Goal: Information Seeking & Learning: Check status

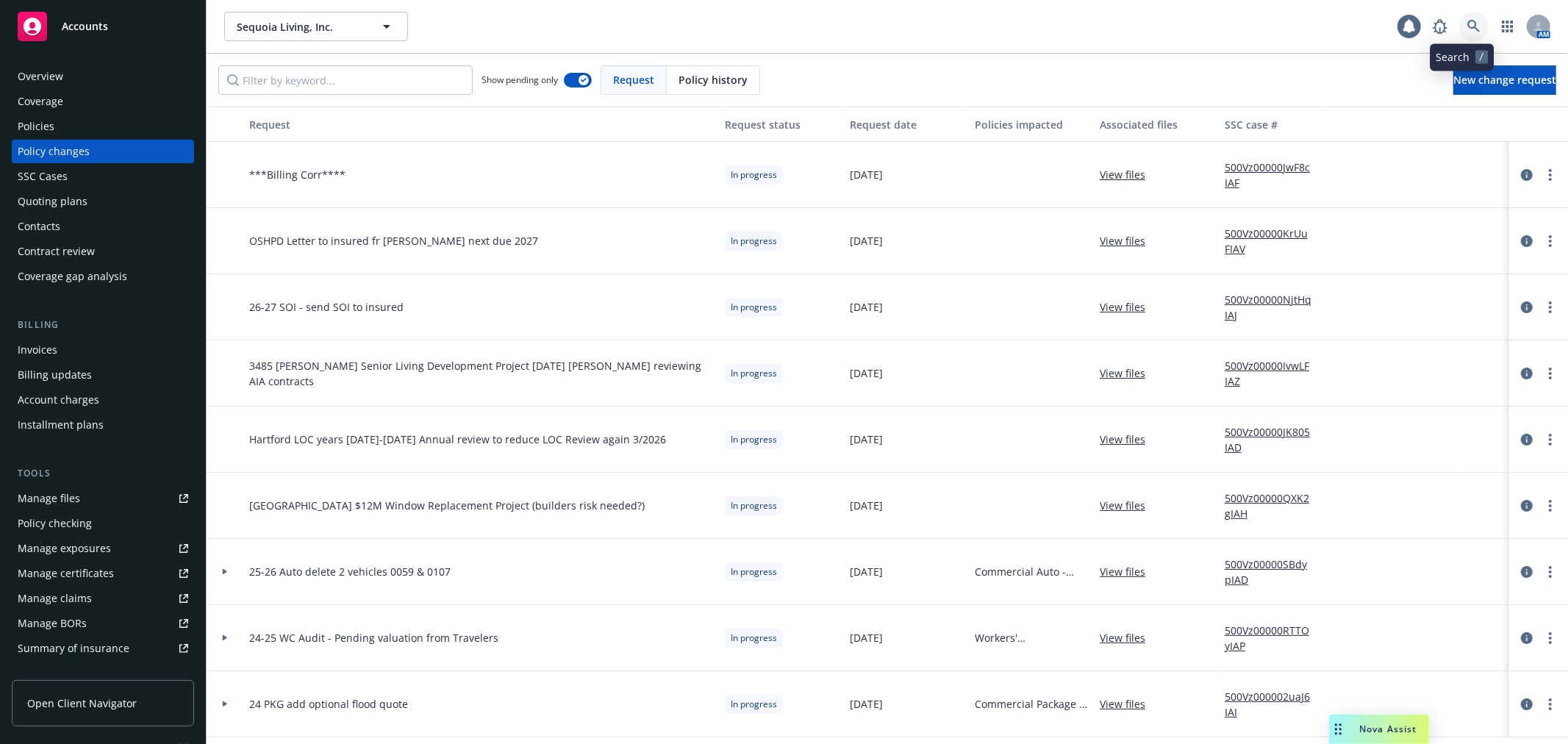
click at [1459, 33] on link at bounding box center [1474, 26] width 29 height 29
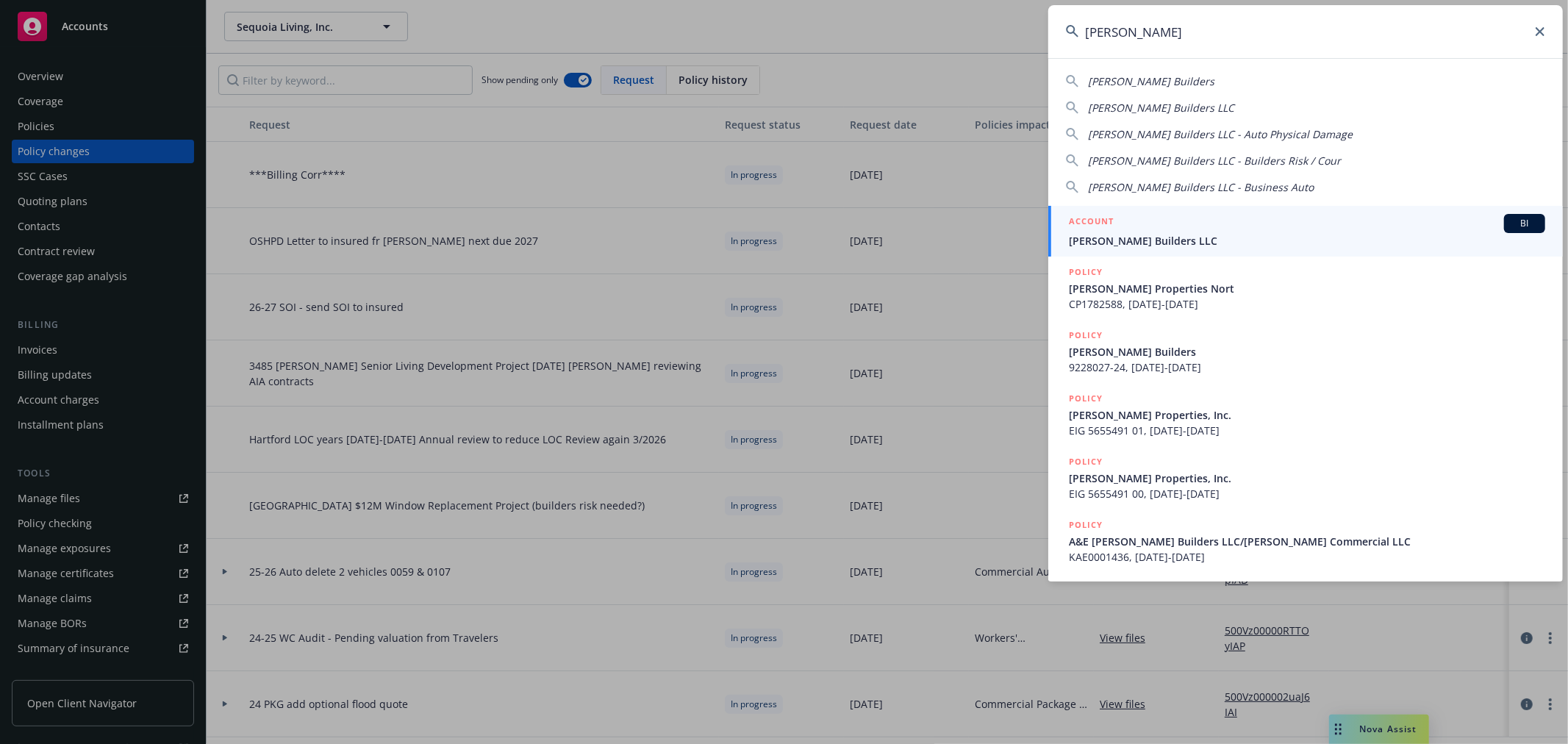
type input "christopherson"
click at [1160, 233] on div "ACCOUNT BI Christopherson Builders LLC" at bounding box center [1307, 231] width 476 height 35
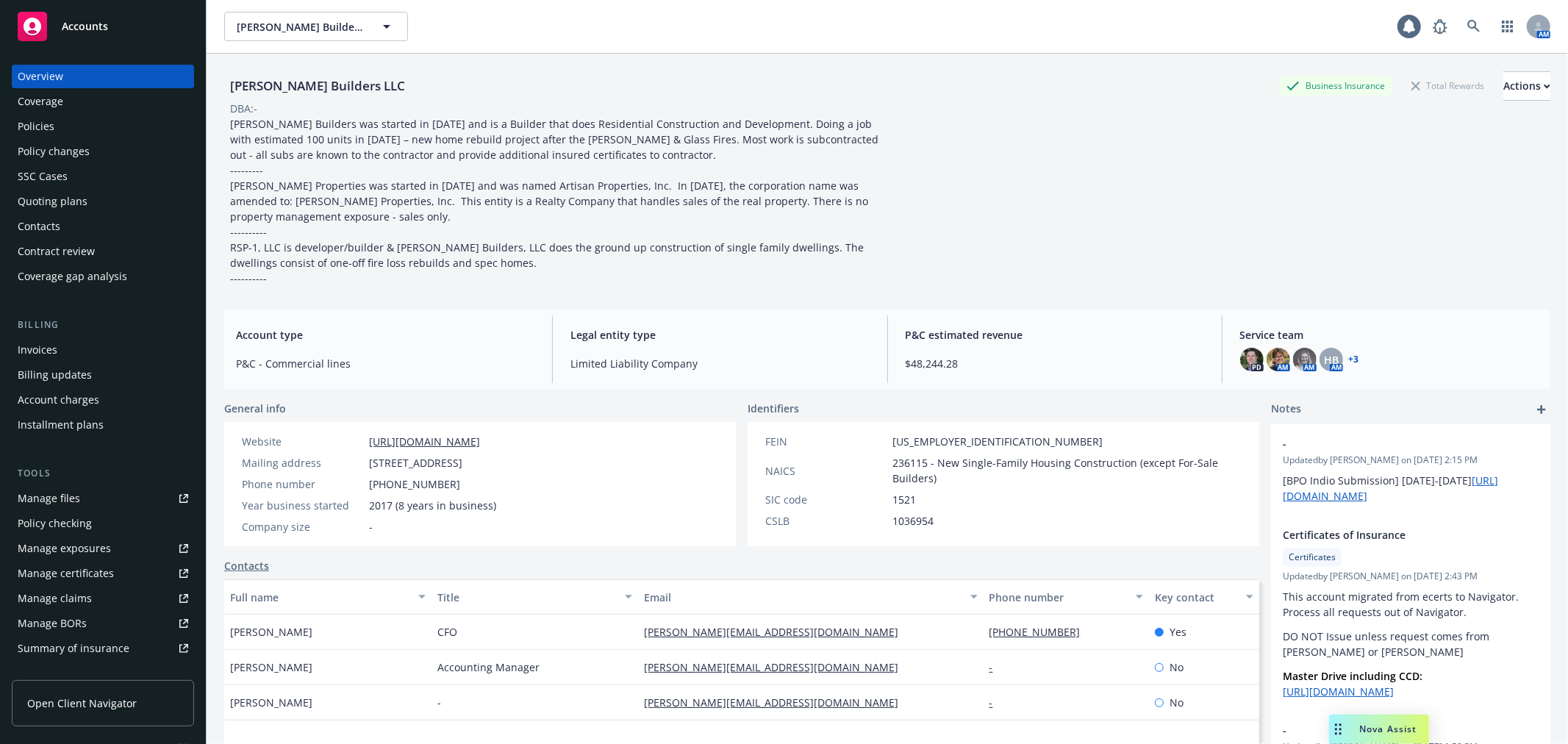
click at [104, 153] on div "Policy changes" at bounding box center [103, 151] width 170 height 23
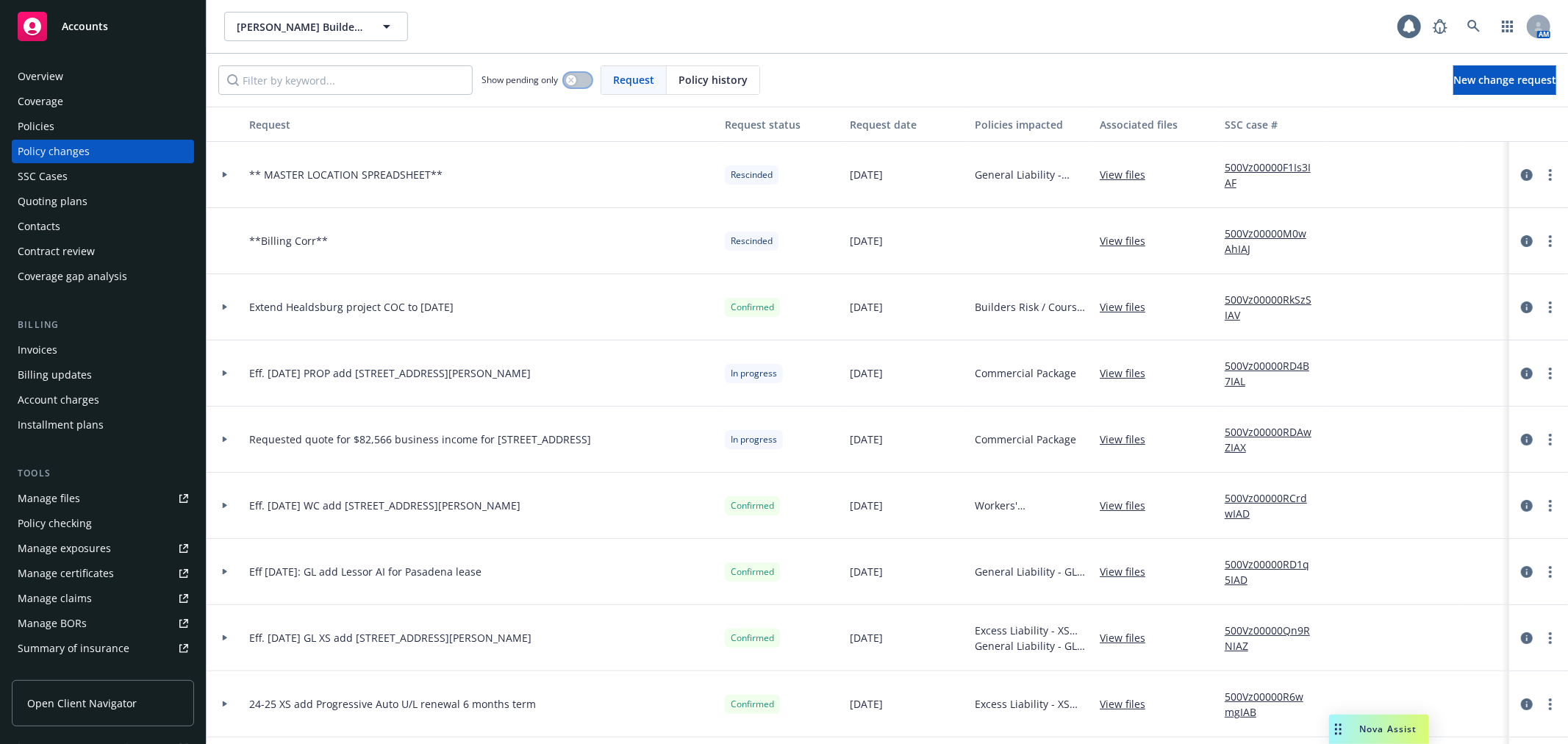
click at [574, 81] on icon "button" at bounding box center [571, 79] width 5 height 5
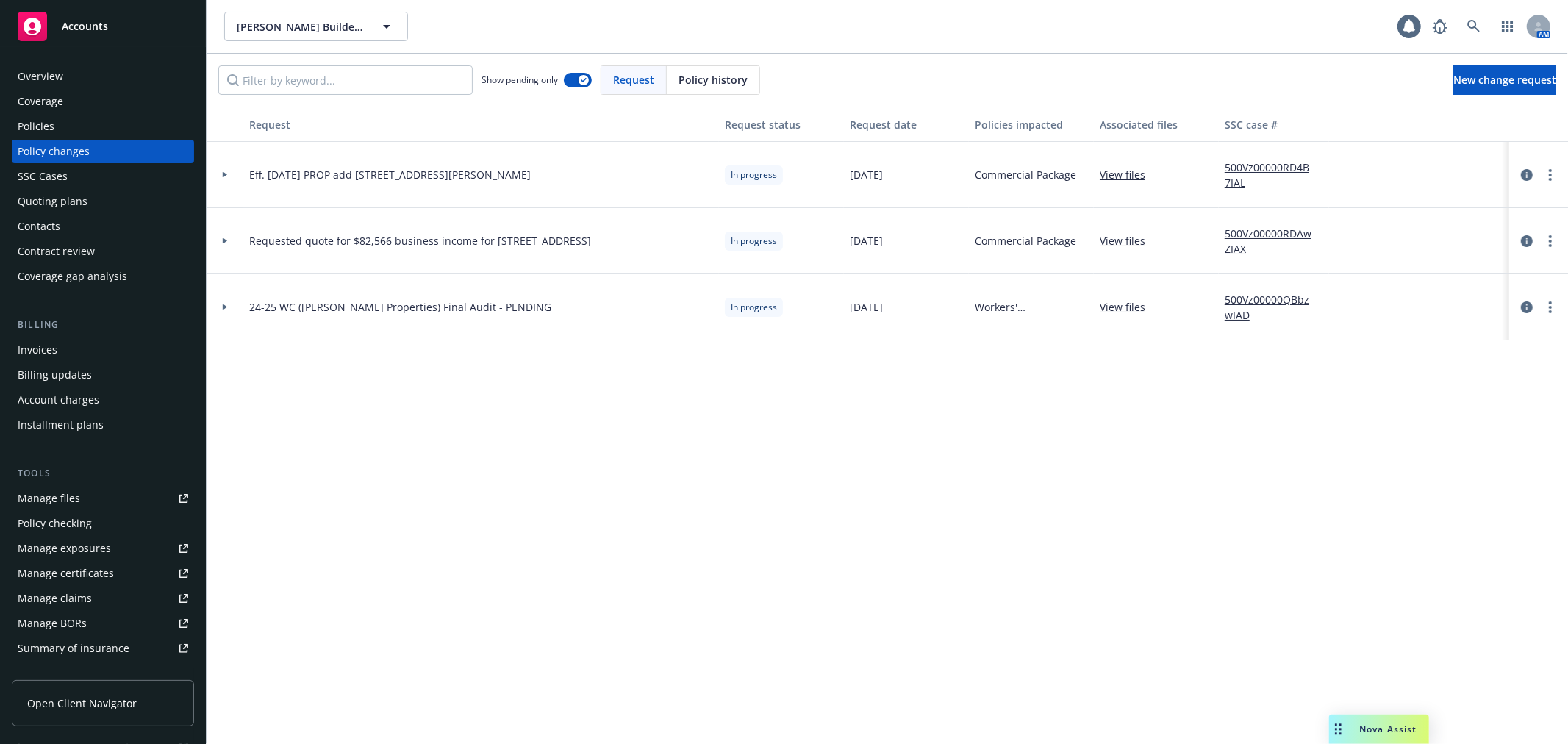
click at [221, 177] on div at bounding box center [225, 174] width 25 height 5
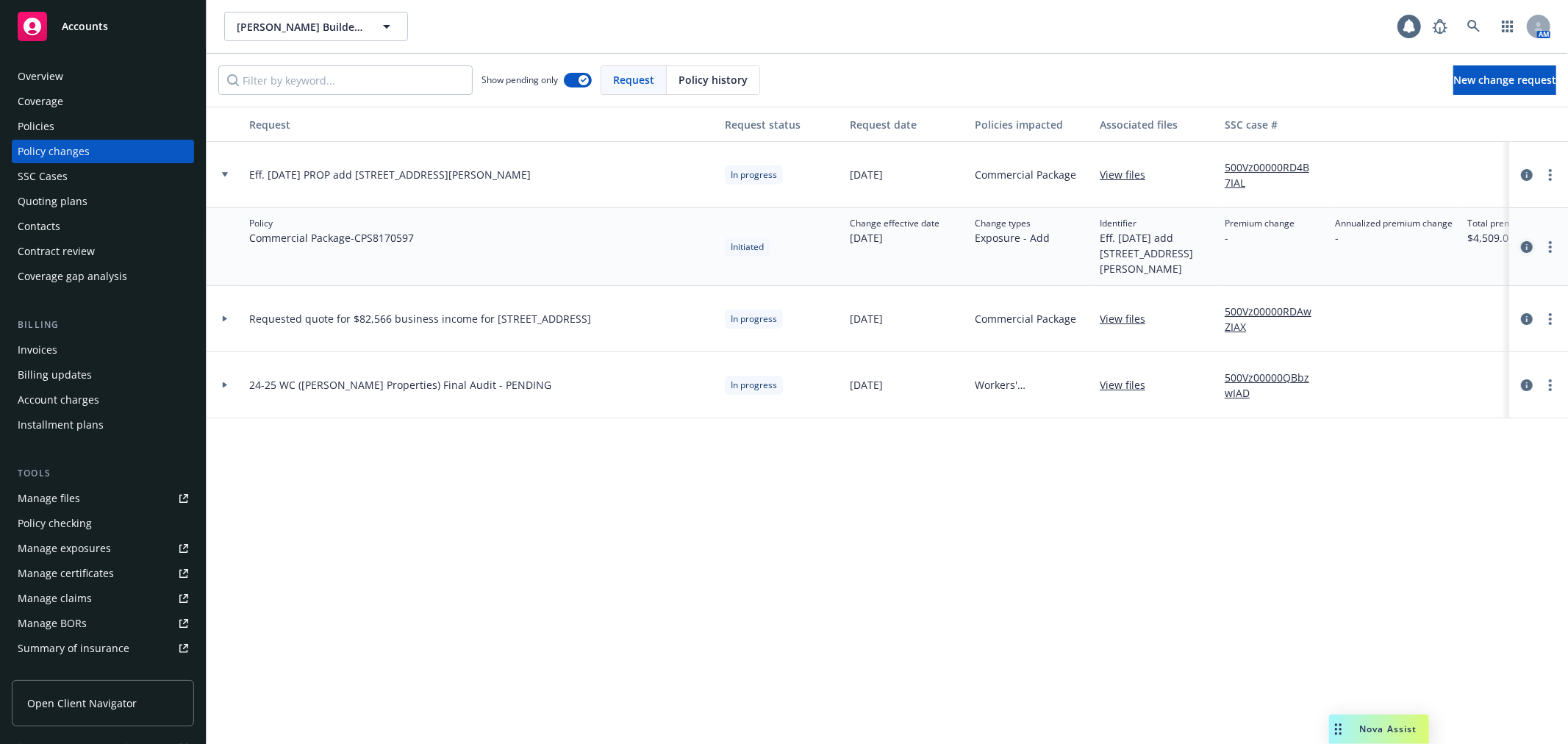
click at [1525, 247] on icon "circleInformation" at bounding box center [1527, 247] width 12 height 12
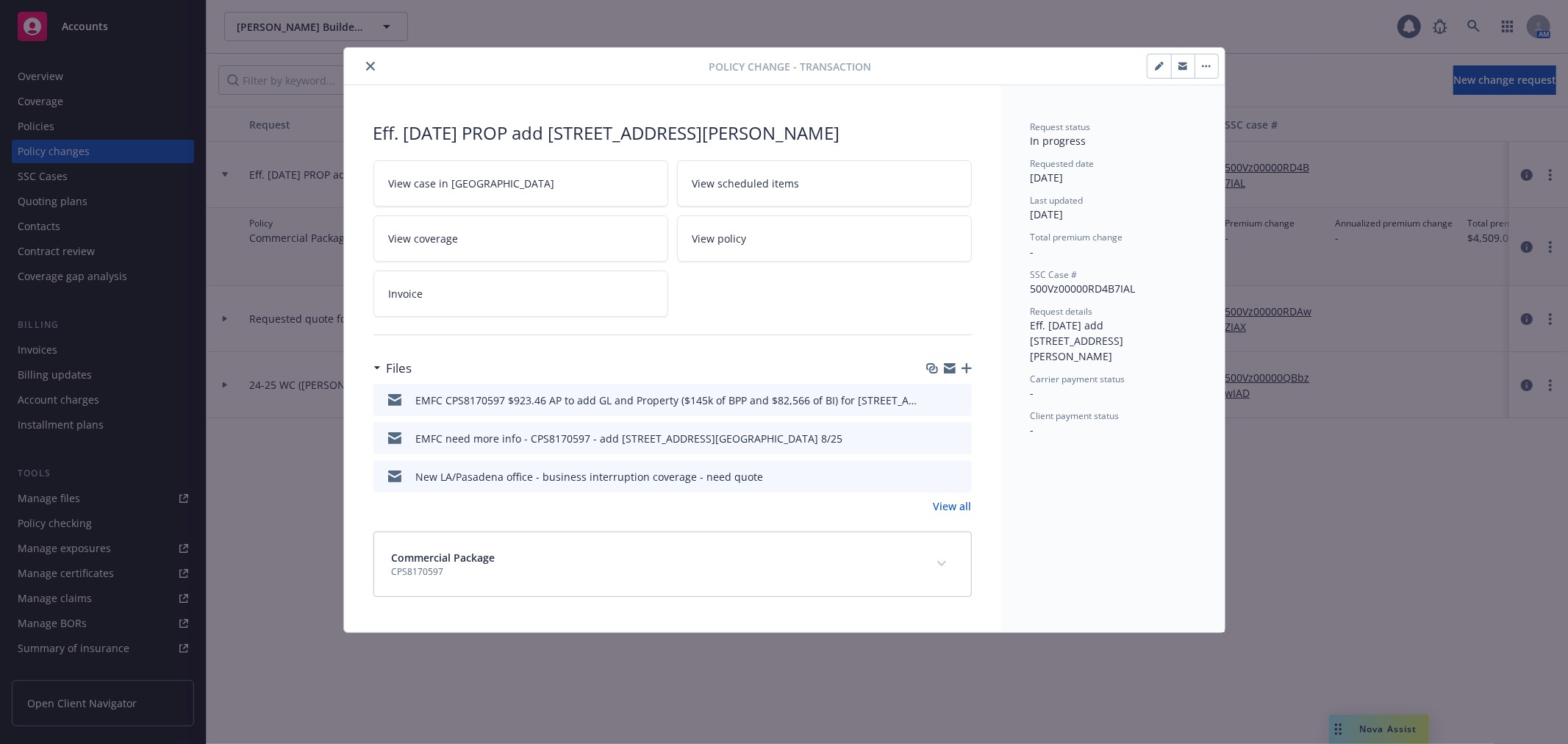
click at [949, 366] on icon "button" at bounding box center [950, 366] width 12 height 5
click at [369, 66] on icon "close" at bounding box center [371, 66] width 9 height 9
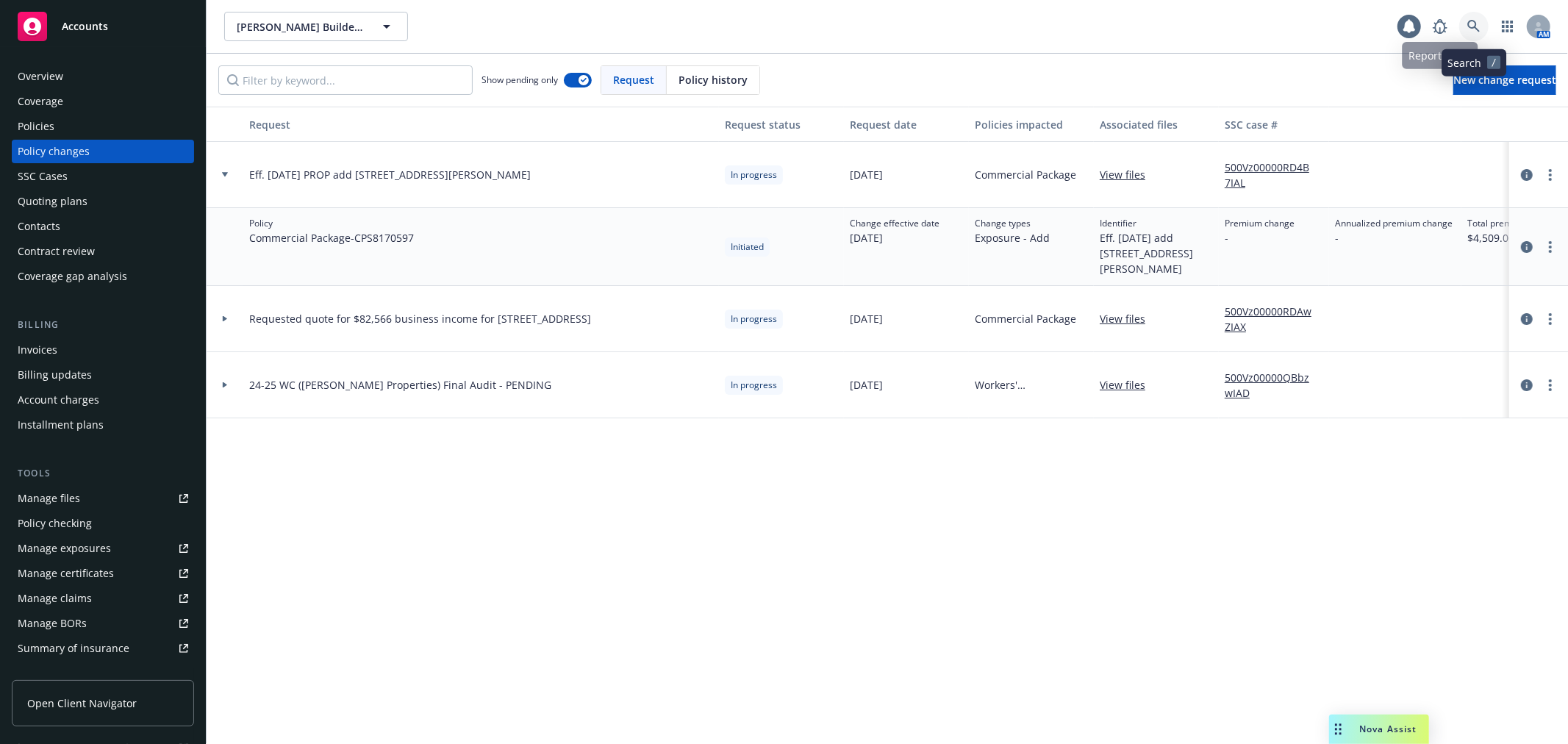
click at [1460, 29] on link at bounding box center [1474, 26] width 29 height 29
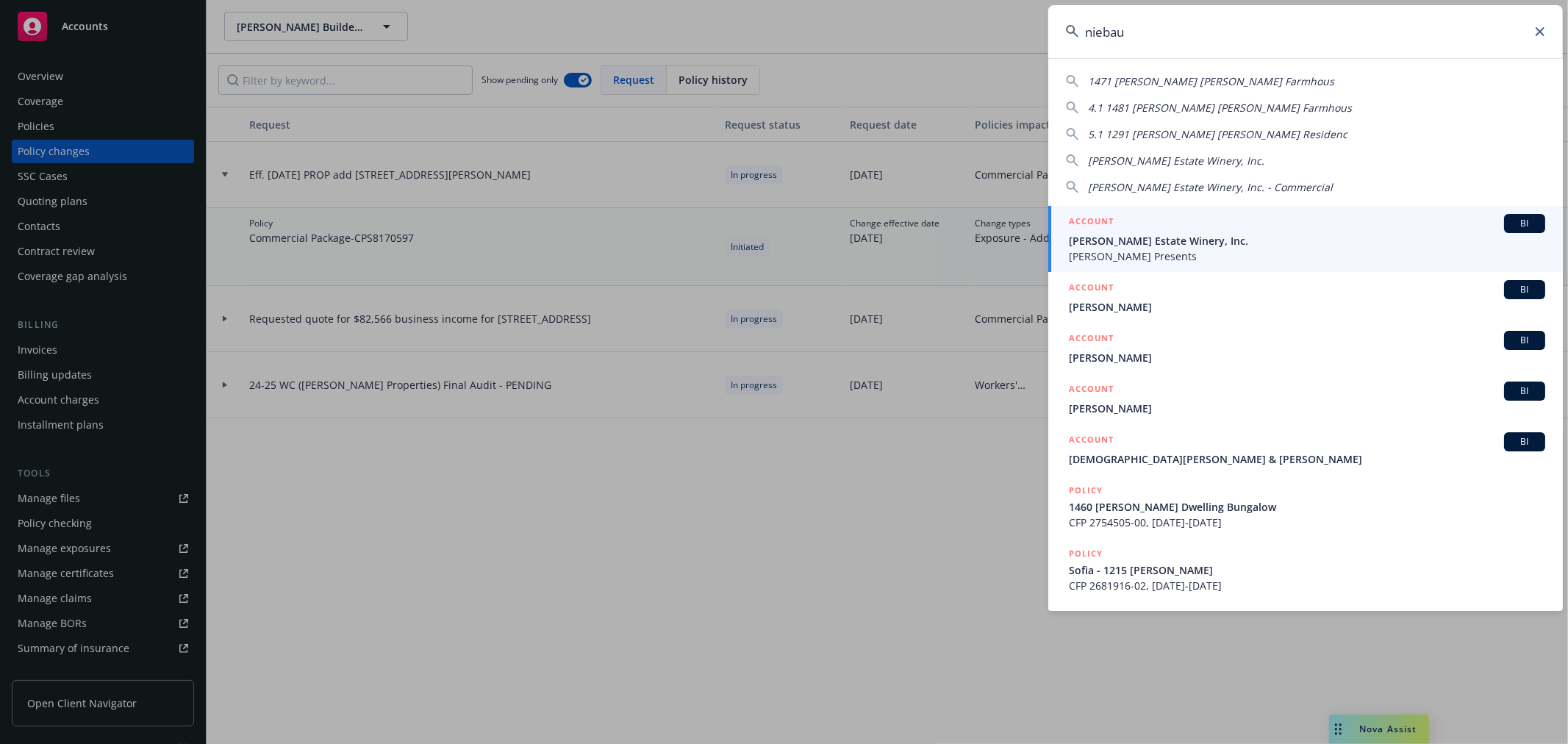
type input "niebau"
click at [1149, 222] on div "ACCOUNT BI" at bounding box center [1307, 223] width 476 height 19
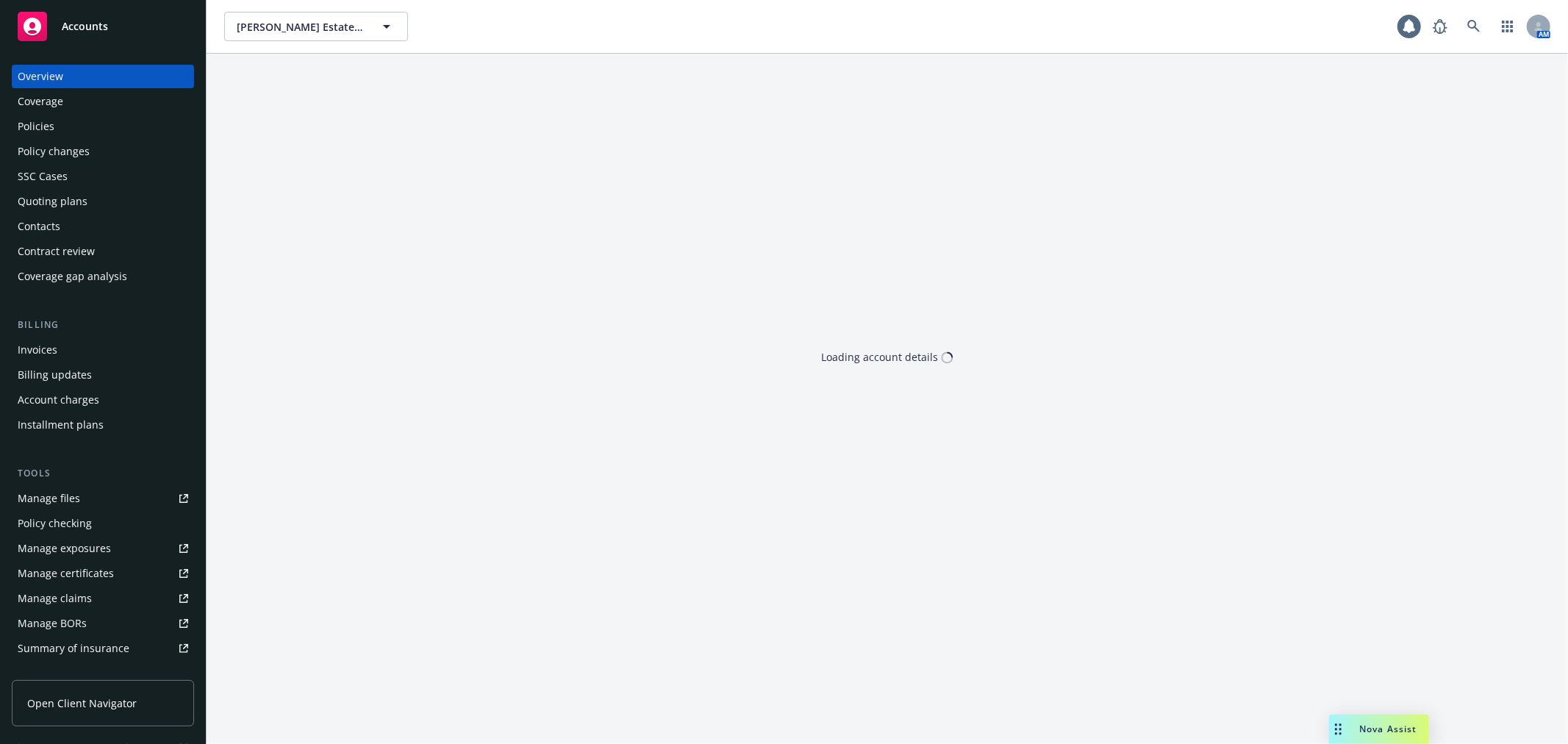
click at [119, 125] on div "Policies" at bounding box center [103, 126] width 170 height 23
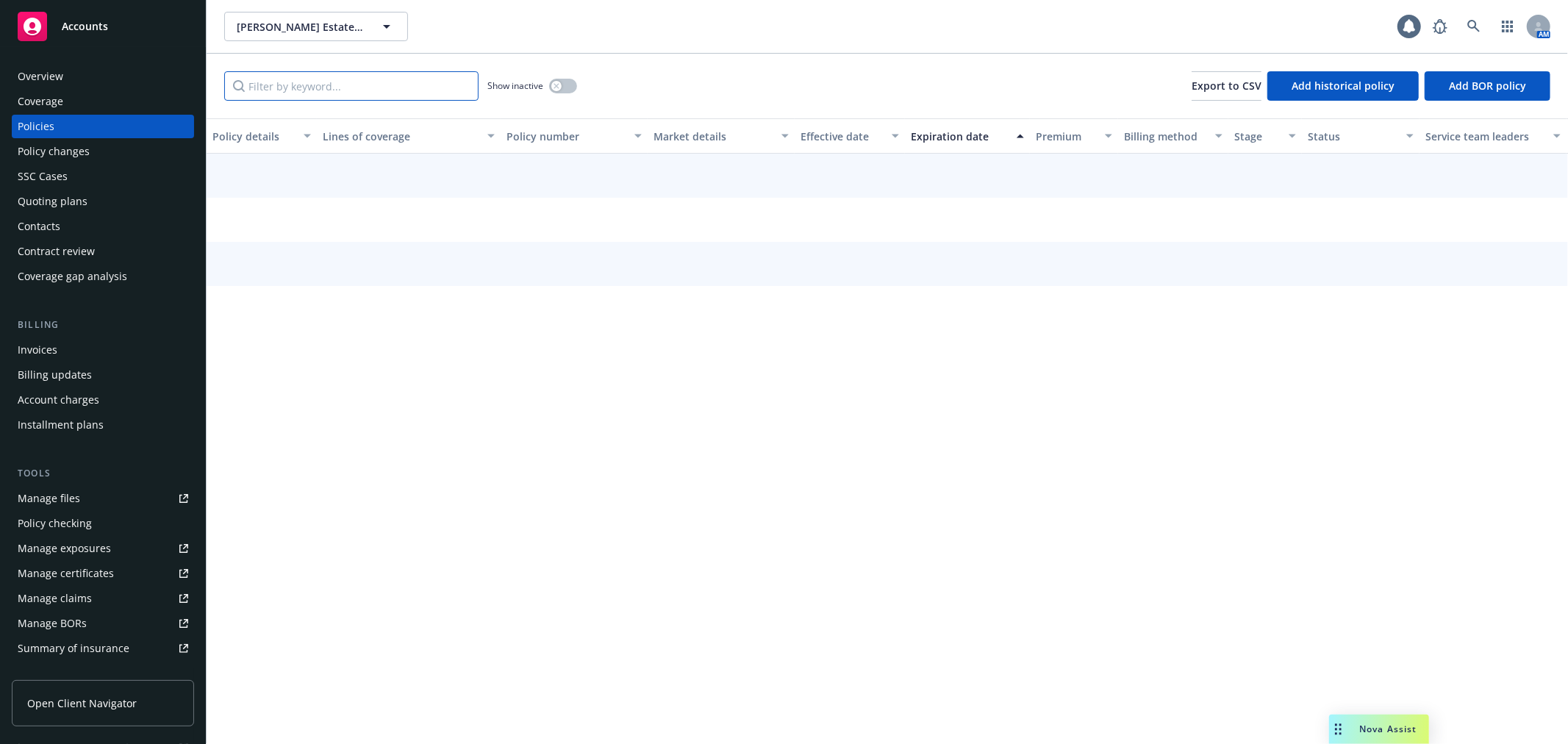
click at [351, 88] on input "Filter by keyword..." at bounding box center [351, 86] width 254 height 29
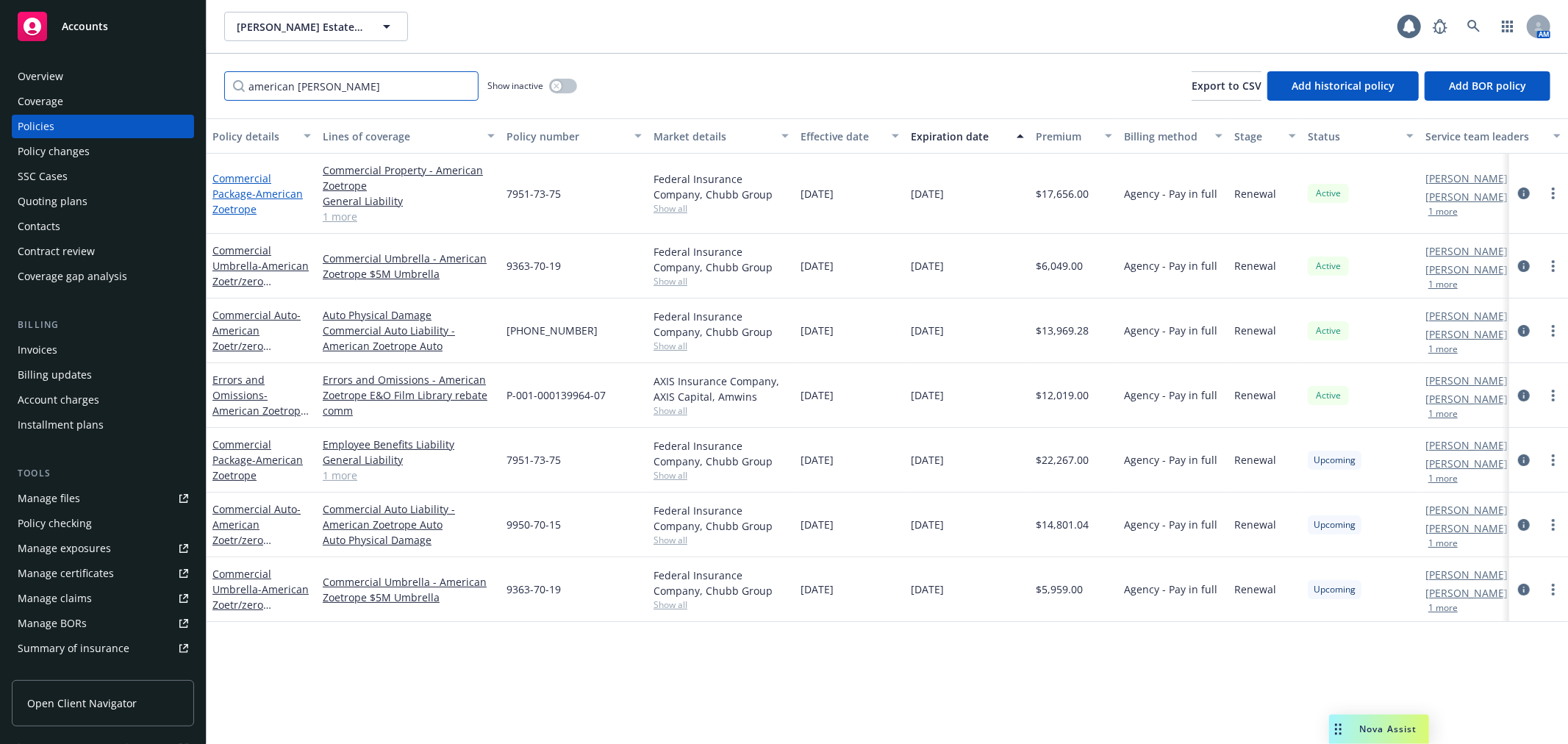
type input "american zoet"
click at [248, 196] on link "Commercial Package - American Zoetrope" at bounding box center [258, 193] width 90 height 44
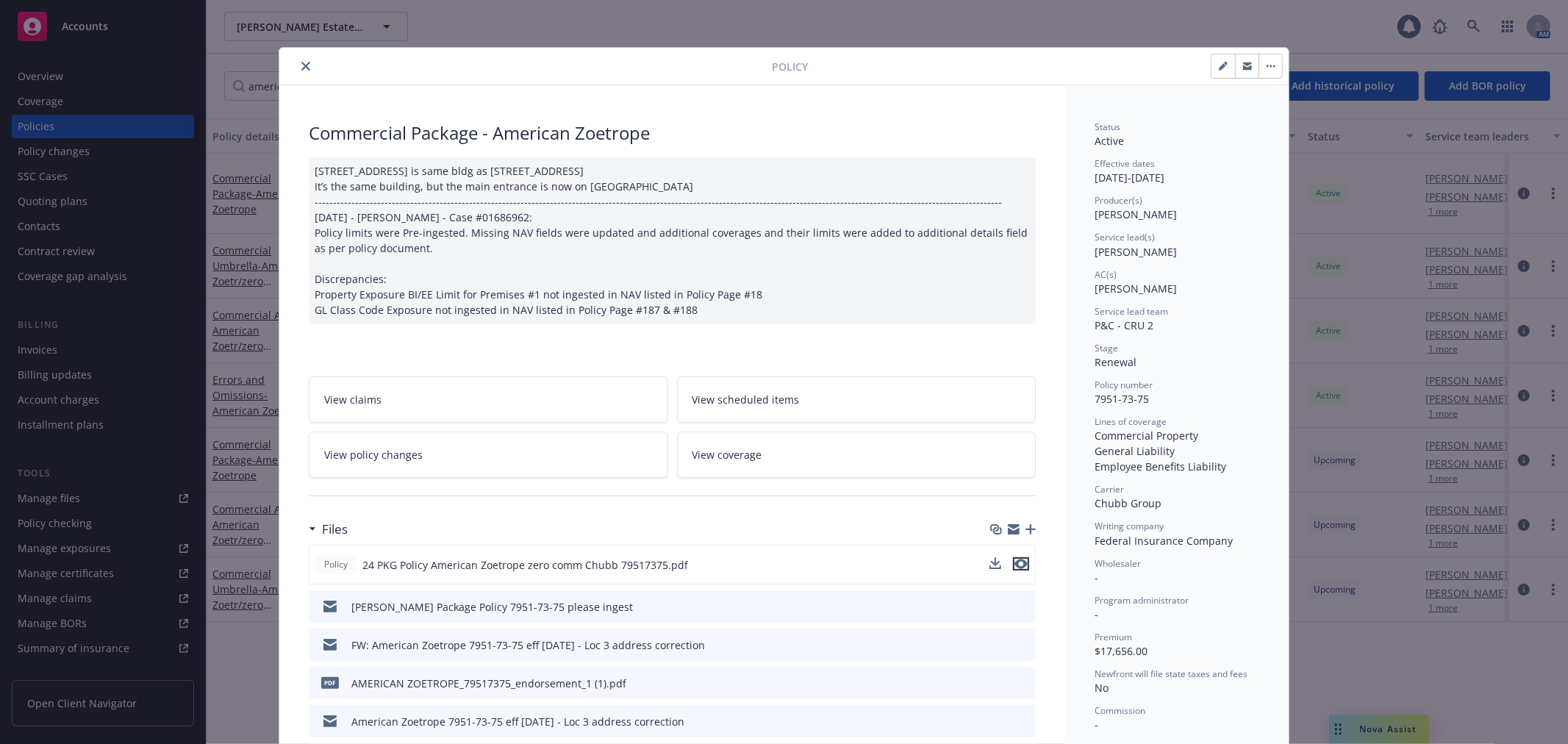
click at [1015, 559] on icon "preview file" at bounding box center [1021, 564] width 14 height 11
click at [527, 450] on link "View policy changes" at bounding box center [488, 454] width 360 height 46
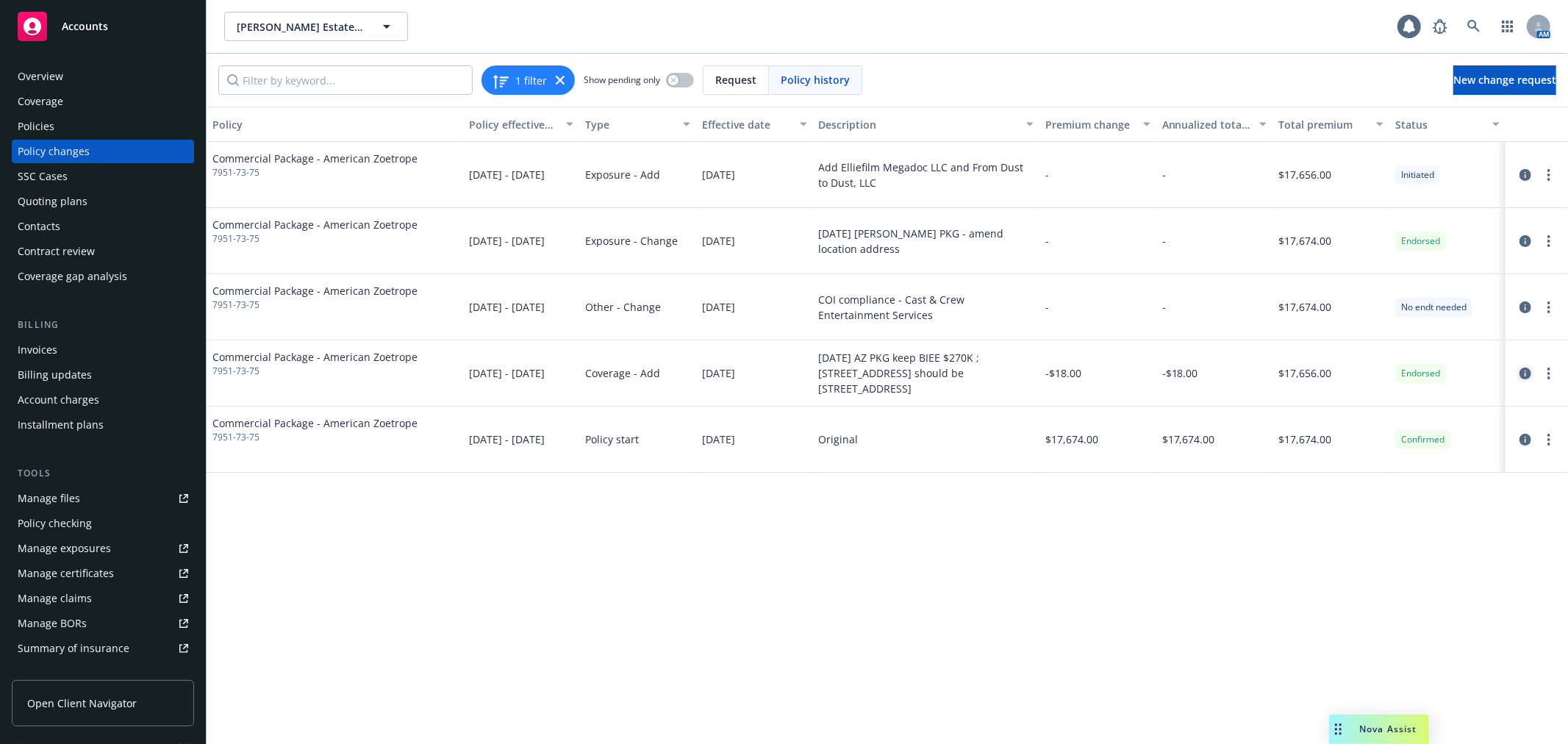
click at [1525, 372] on icon "circleInformation" at bounding box center [1526, 374] width 12 height 12
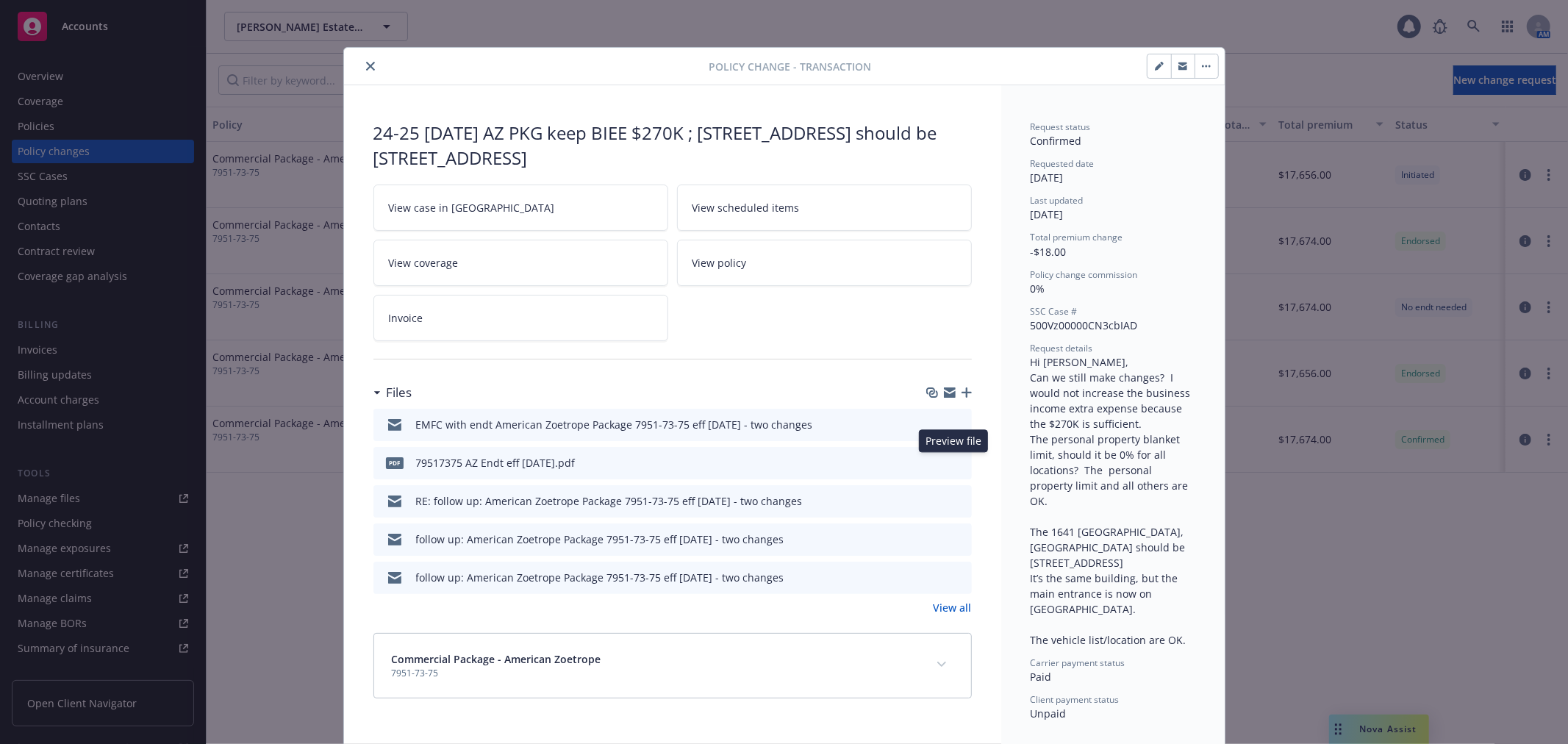
click at [953, 463] on icon "preview file" at bounding box center [958, 462] width 14 height 11
click at [366, 64] on icon "close" at bounding box center [371, 66] width 9 height 9
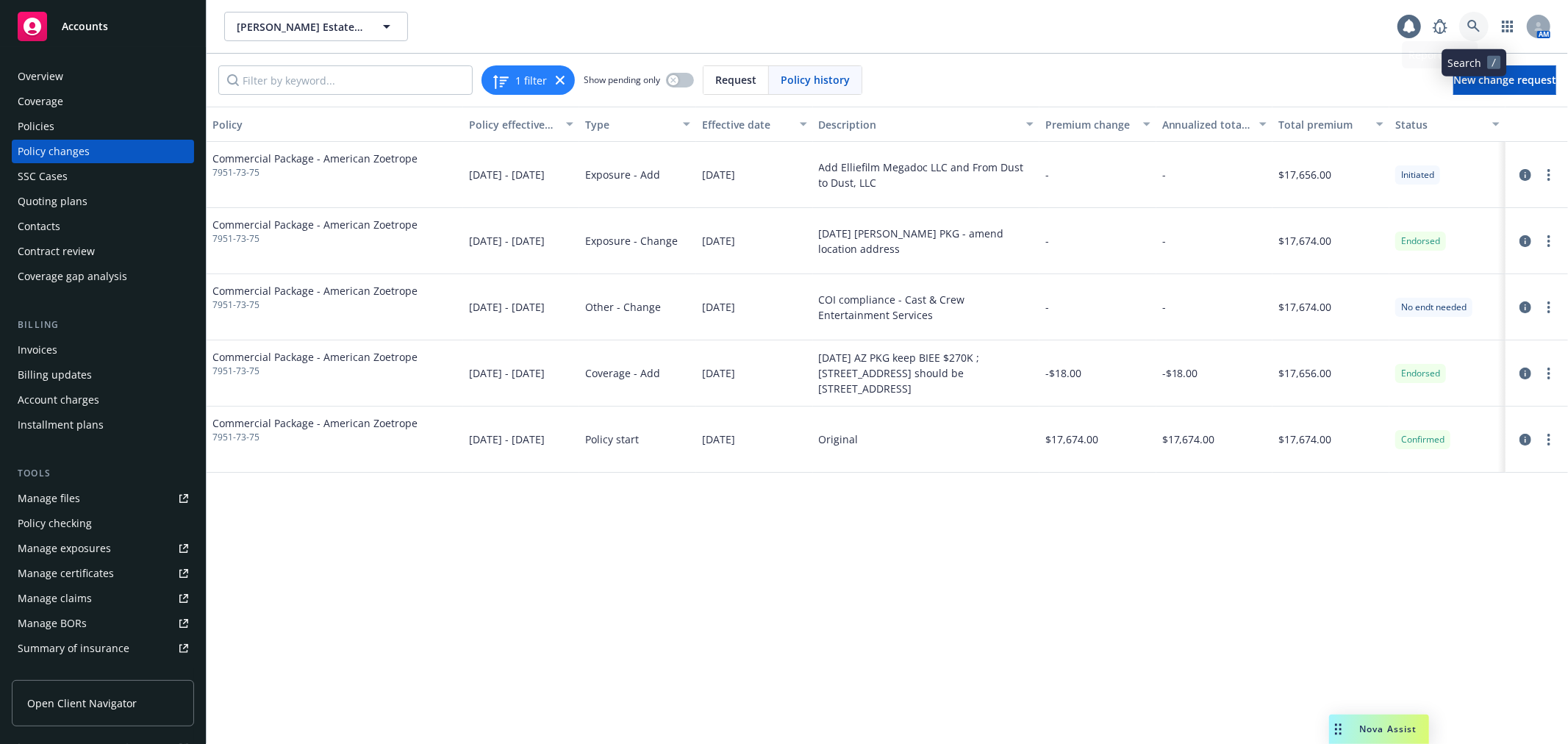
click at [1481, 27] on link at bounding box center [1474, 26] width 29 height 29
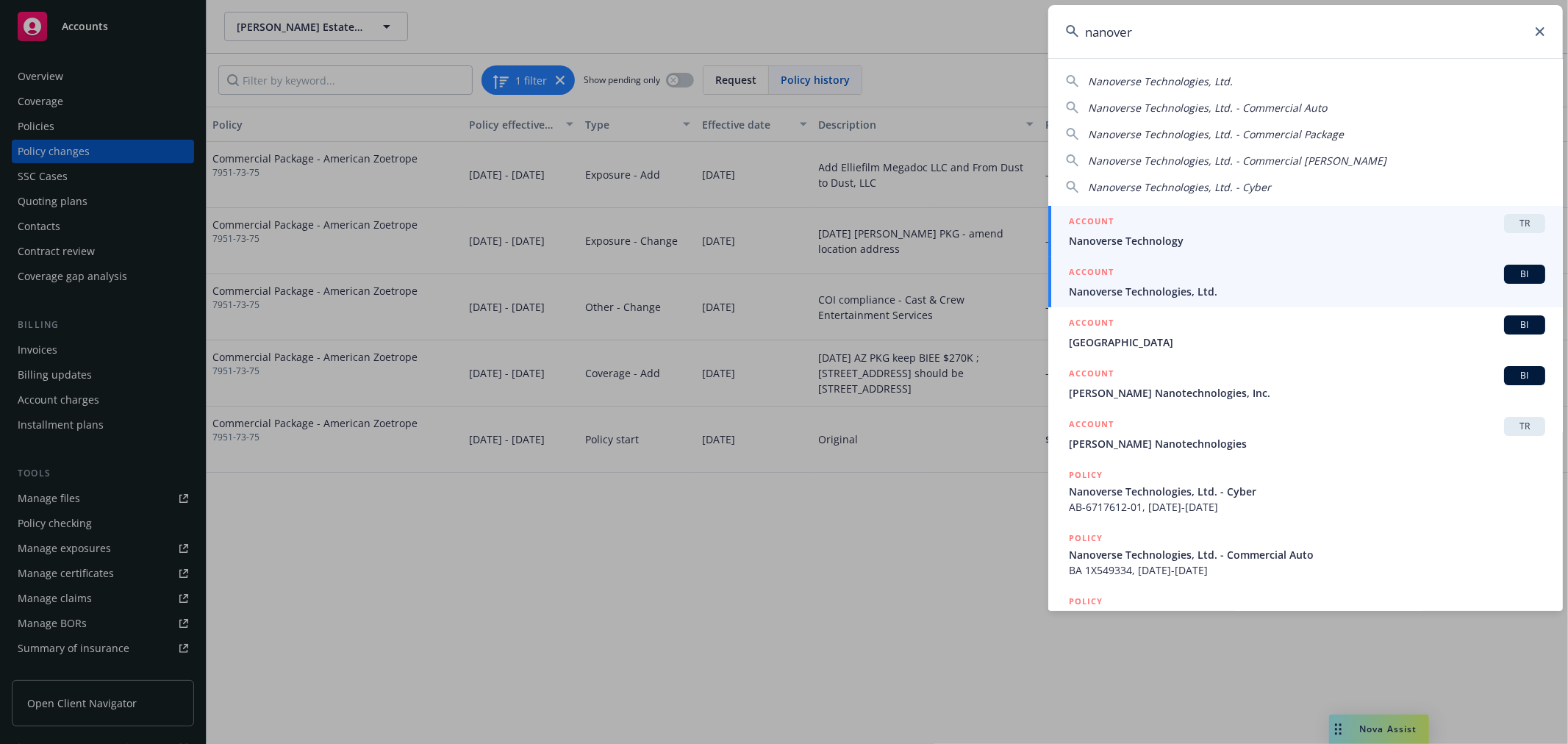
type input "nanover"
click at [1145, 287] on span "Nanoverse Technologies, Ltd." at bounding box center [1307, 291] width 476 height 15
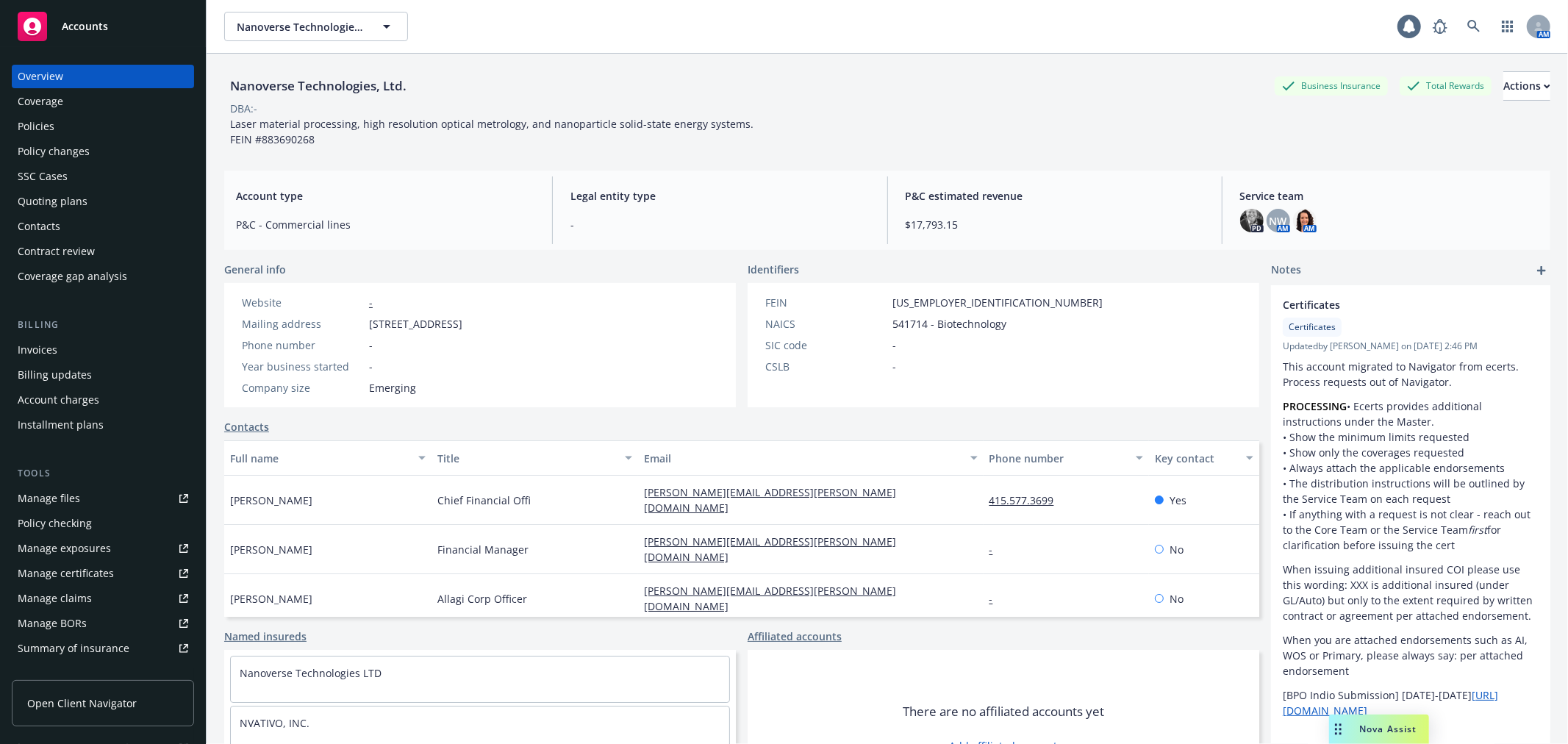
click at [92, 128] on div "Policies" at bounding box center [103, 126] width 170 height 23
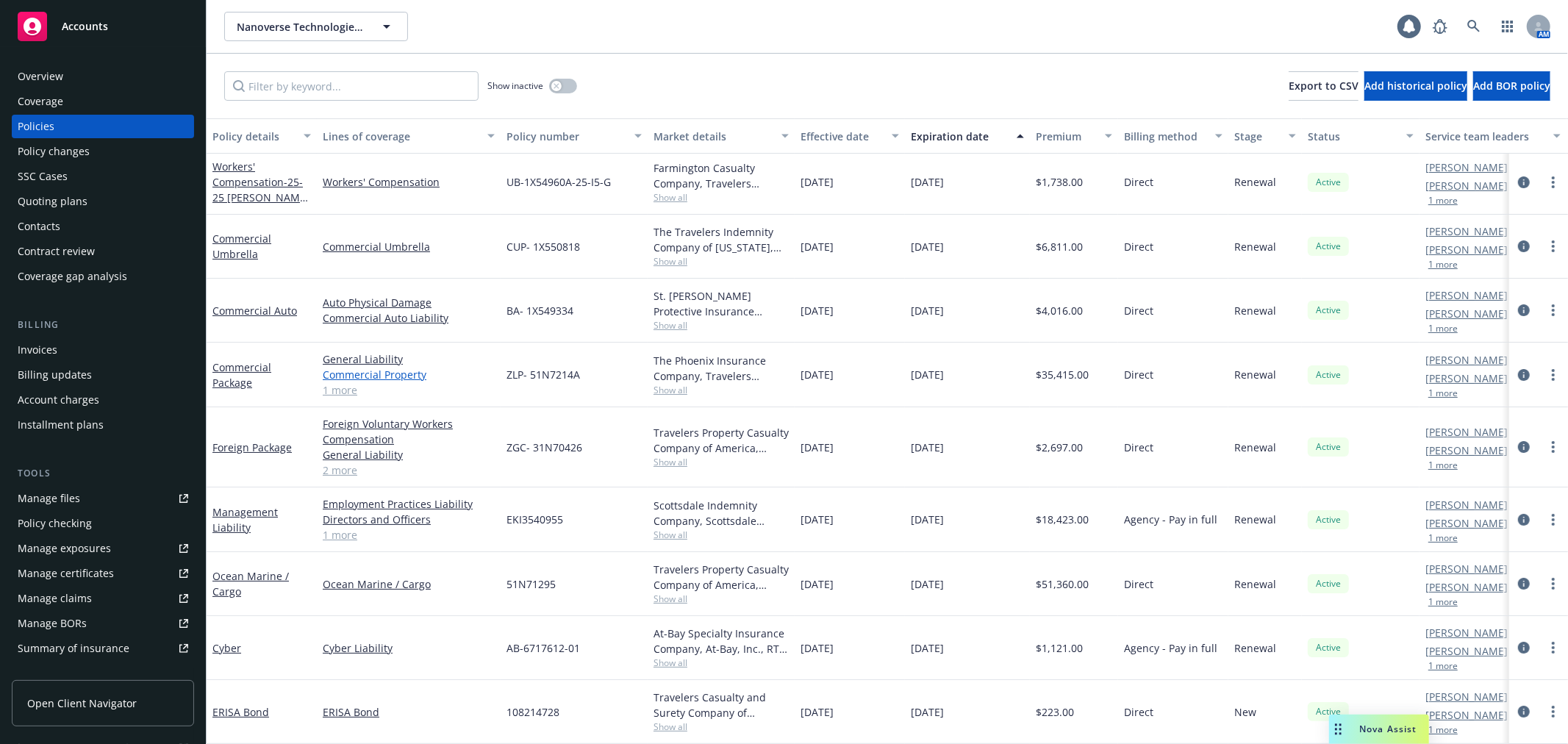
scroll to position [16, 0]
click at [97, 204] on div "Quoting plans" at bounding box center [103, 201] width 170 height 23
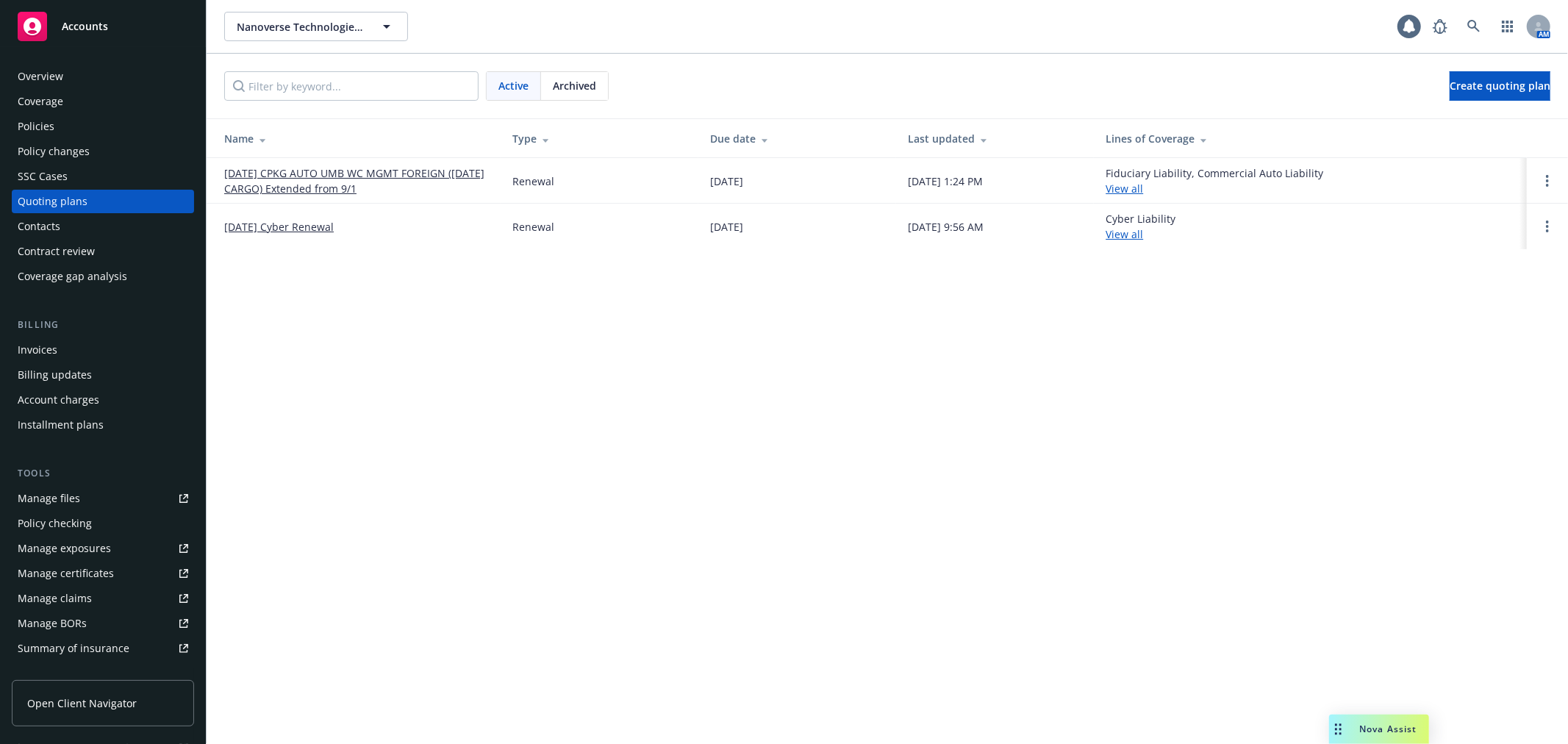
click at [382, 175] on link "09/30/25 CPKG AUTO UMB WC MGMT FOREIGN (10/5/25 CARGO) Extended from 9/1" at bounding box center [356, 180] width 265 height 31
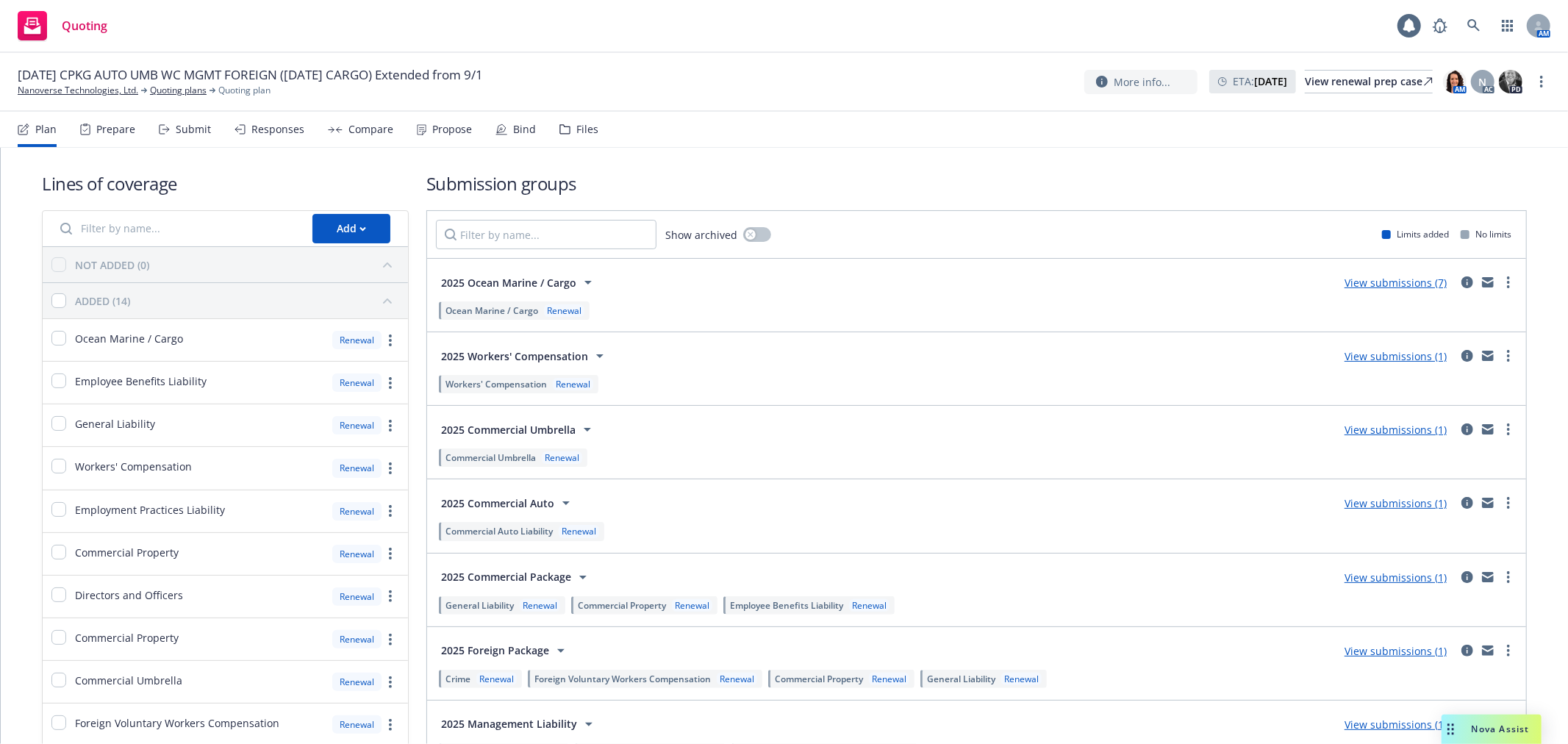
click at [436, 125] on div "Propose" at bounding box center [452, 130] width 40 height 12
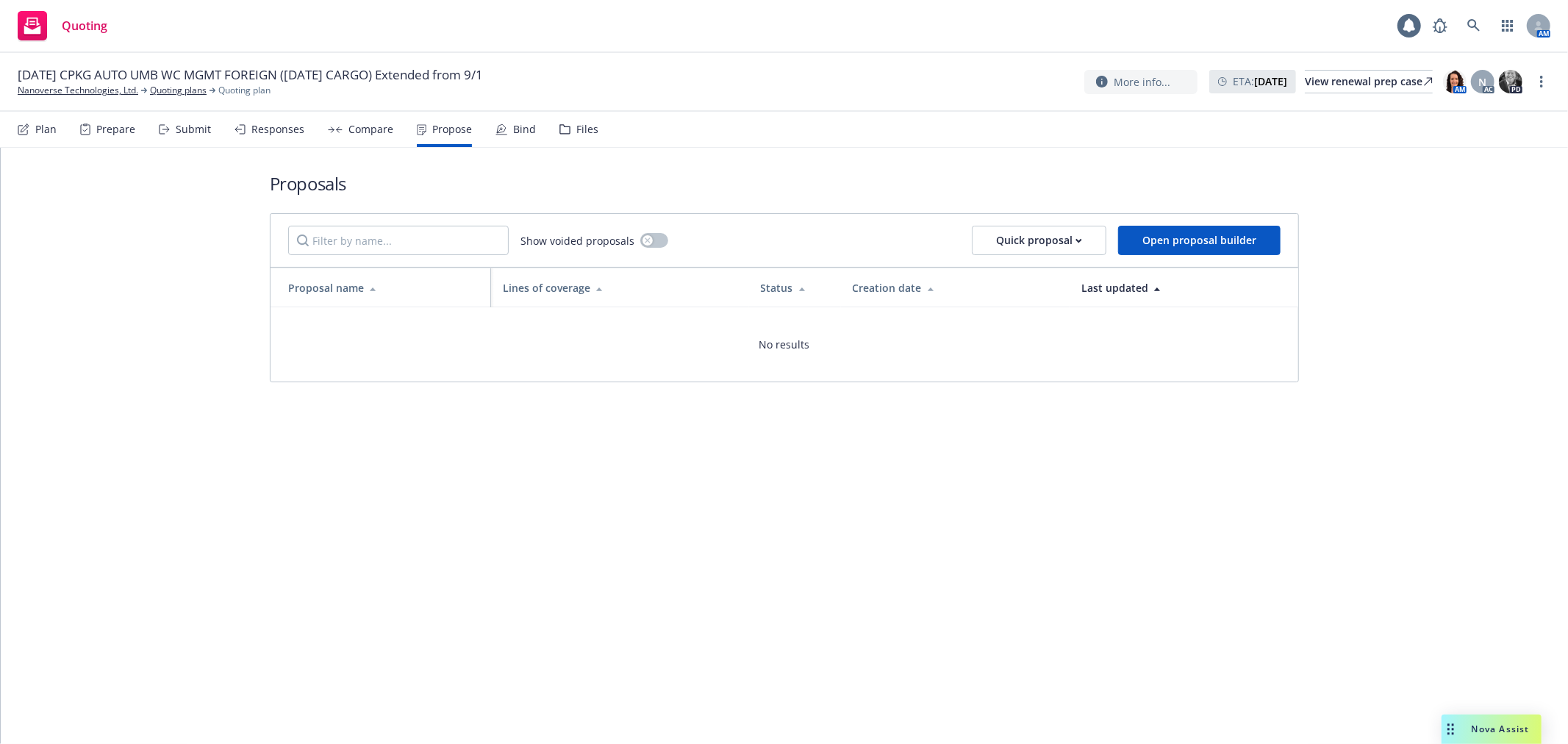
click at [376, 125] on div "Compare" at bounding box center [370, 130] width 44 height 12
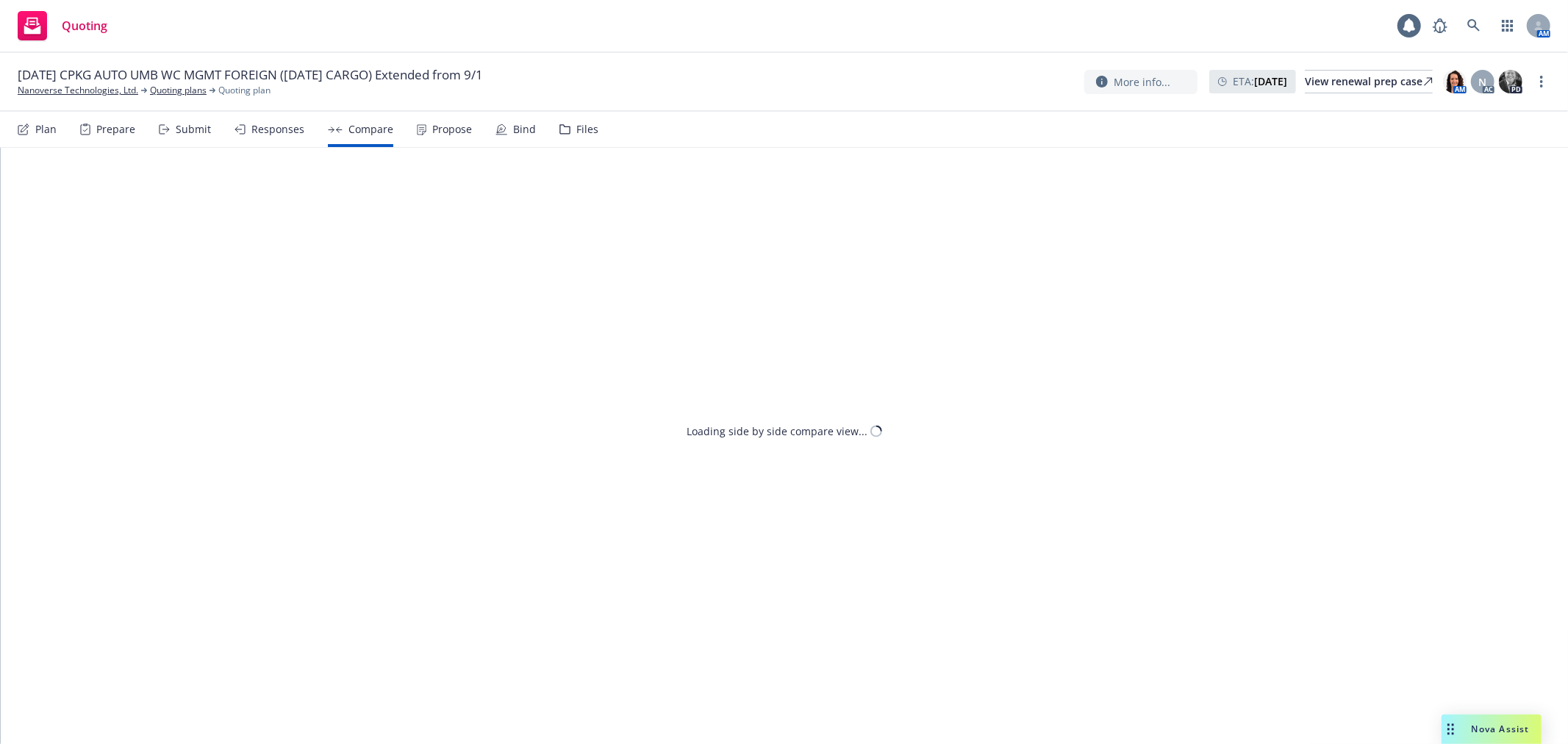
click at [520, 128] on div "Bind" at bounding box center [525, 130] width 23 height 12
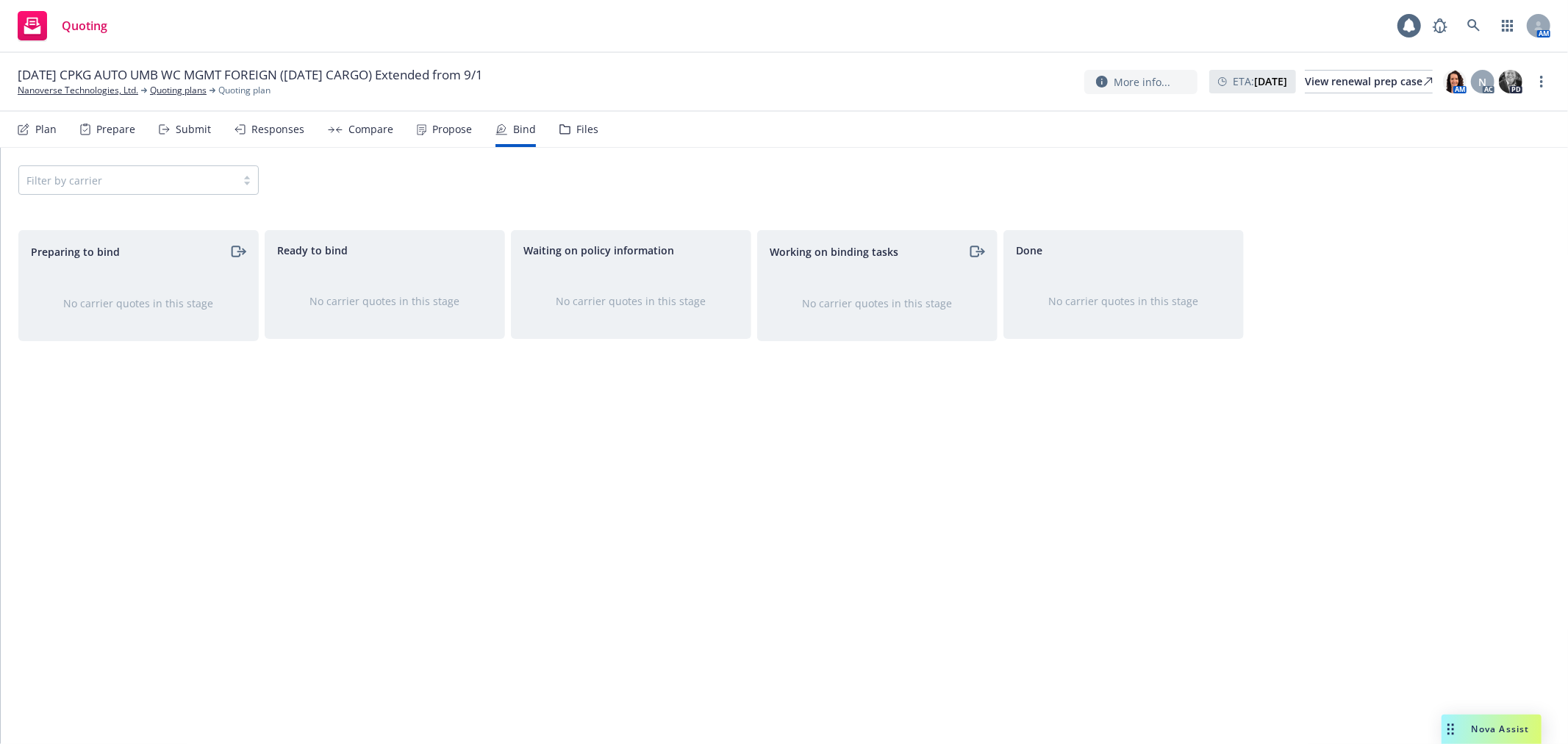
click at [599, 130] on nav "Plan Prepare Submit Responses Compare Propose Bind Files" at bounding box center [783, 129] width 1533 height 35
click at [576, 130] on div "Files" at bounding box center [586, 130] width 22 height 12
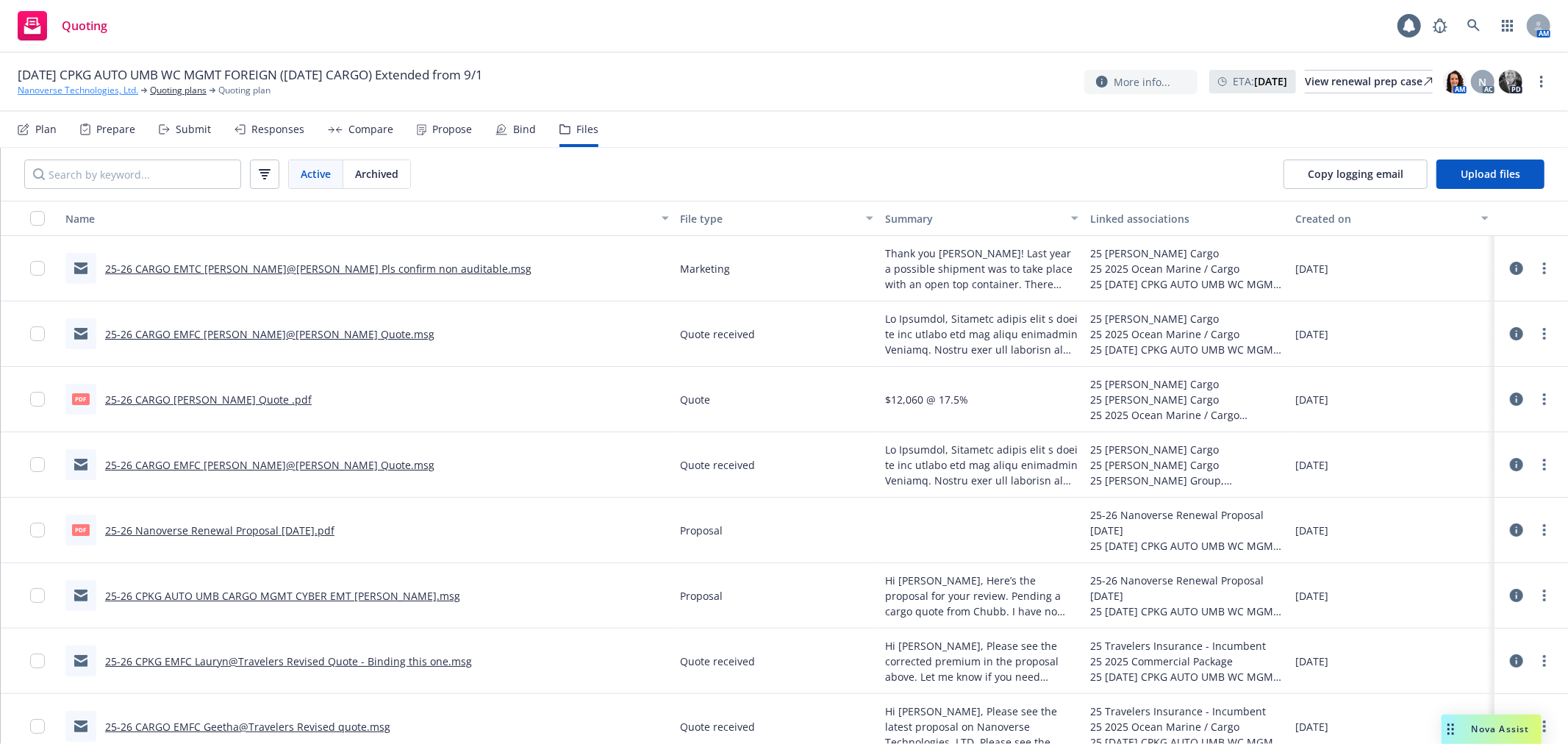
click at [121, 90] on link "Nanoverse Technologies, Ltd." at bounding box center [78, 90] width 121 height 14
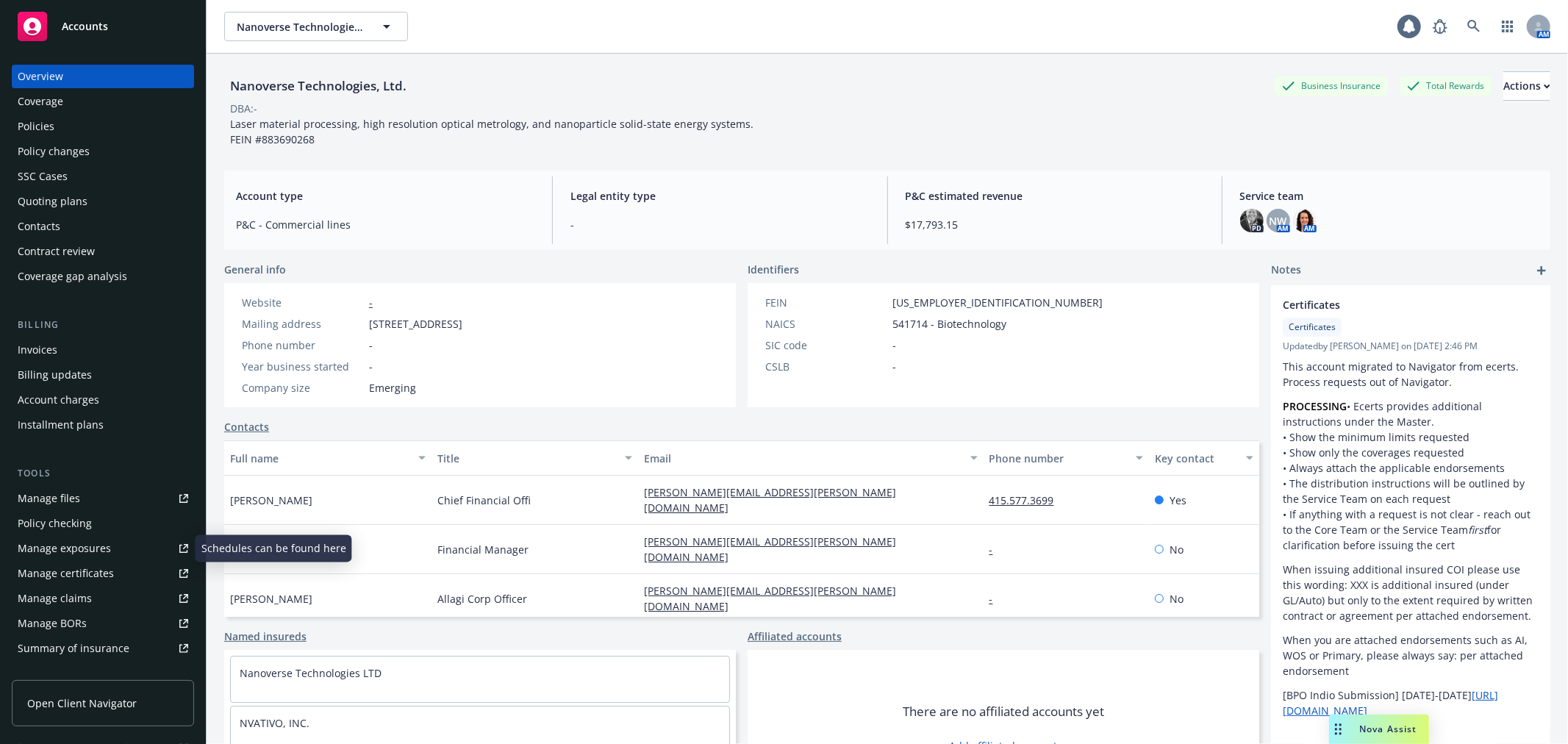
click at [112, 574] on link "Manage certificates" at bounding box center [103, 573] width 182 height 23
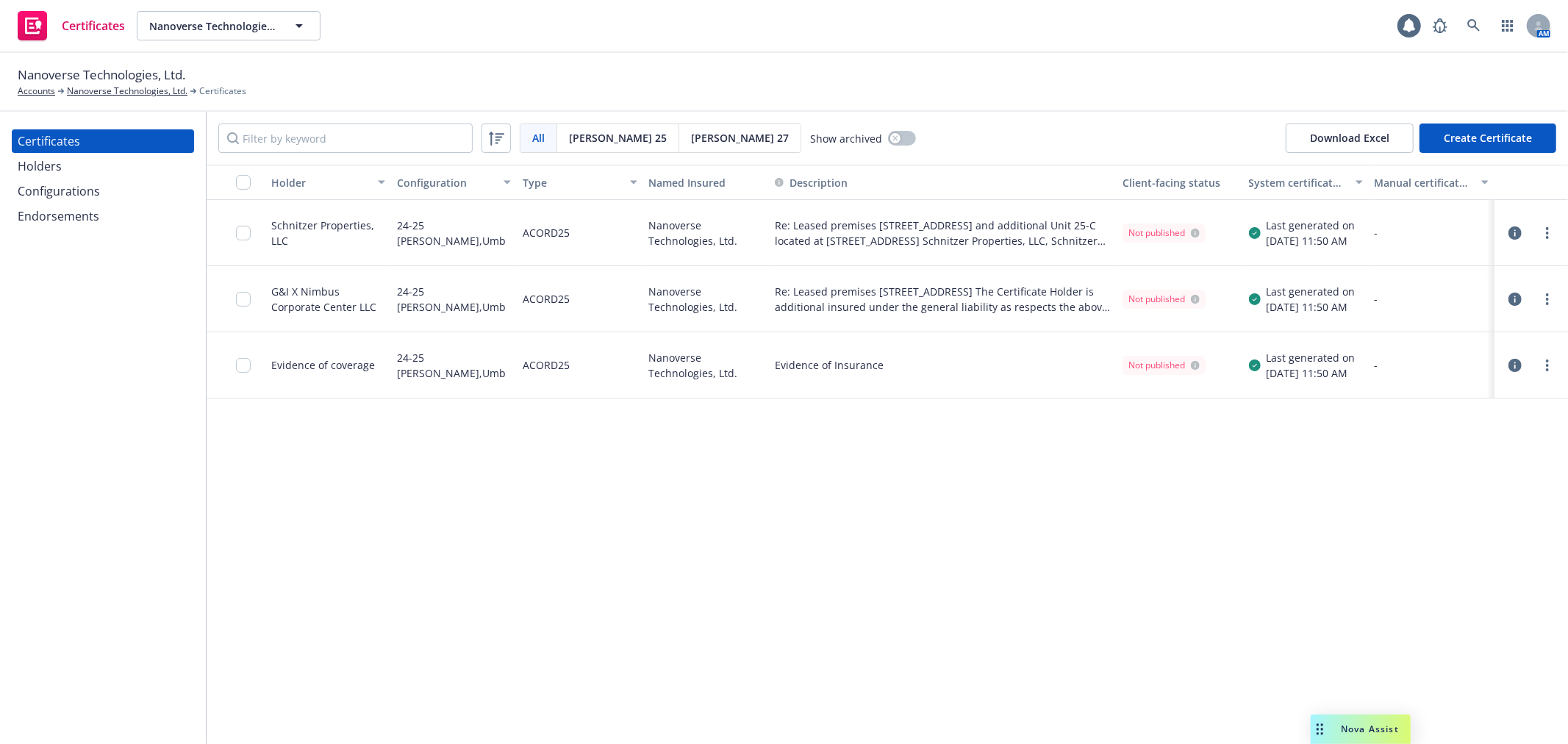
click at [164, 191] on div "Configurations" at bounding box center [103, 191] width 170 height 23
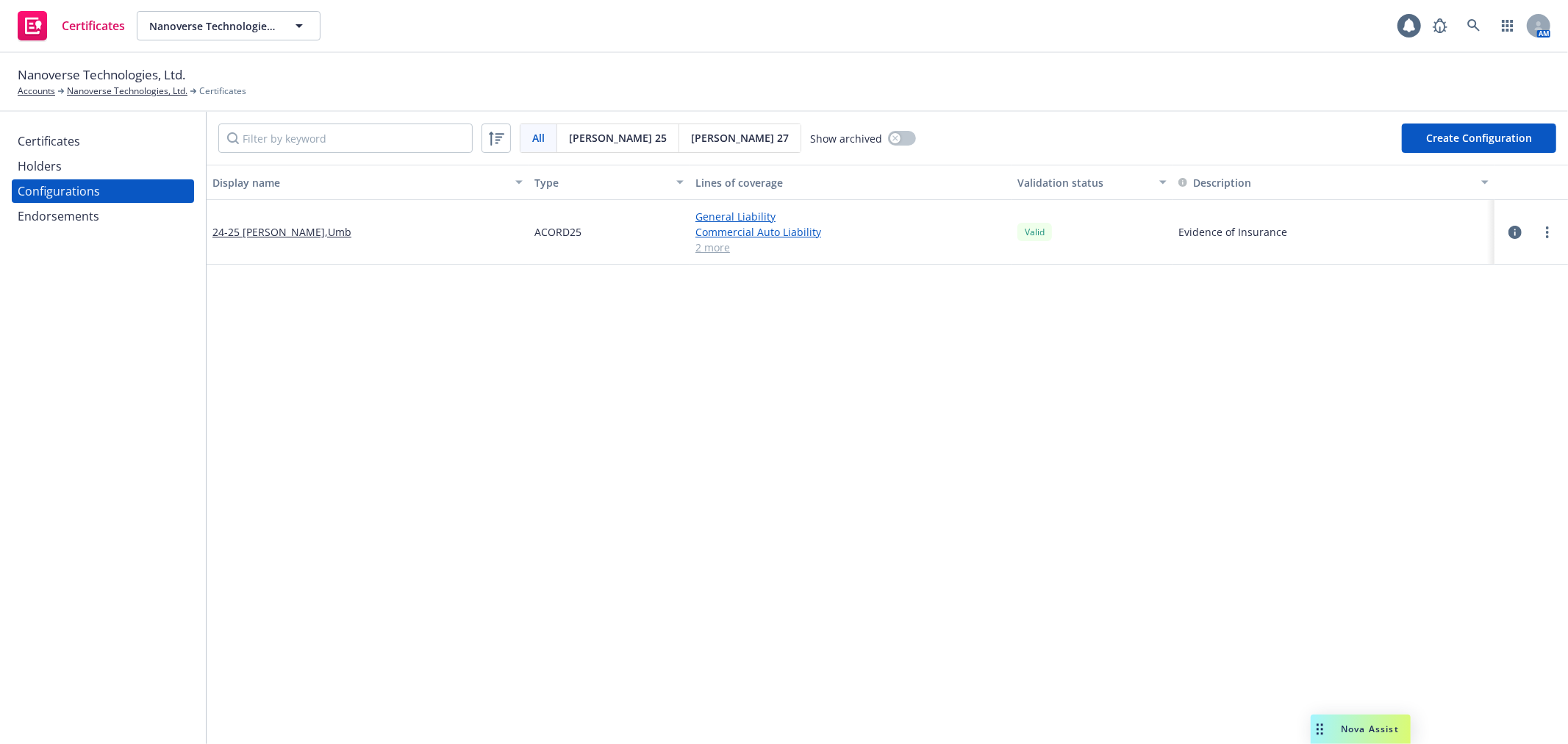
click at [147, 139] on div "Certificates" at bounding box center [103, 141] width 170 height 23
